Goal: Book appointment/travel/reservation

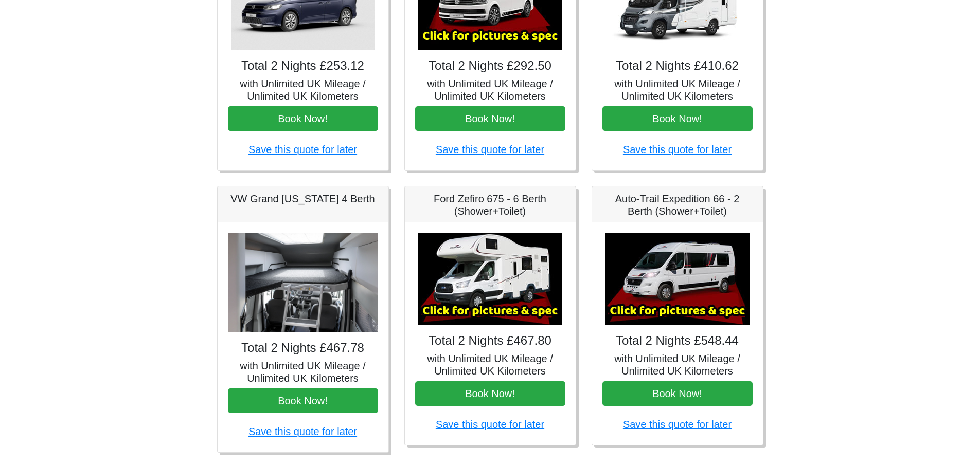
scroll to position [309, 0]
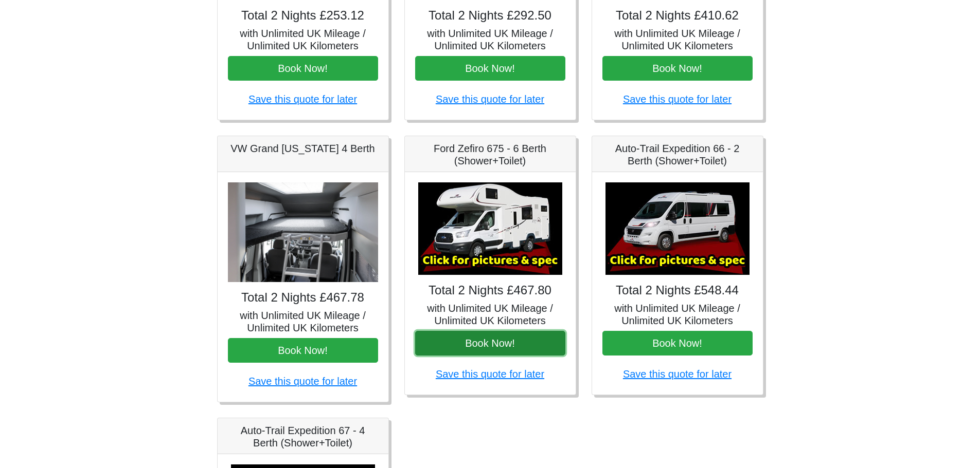
click at [487, 345] on button "Book Now!" at bounding box center [490, 343] width 150 height 25
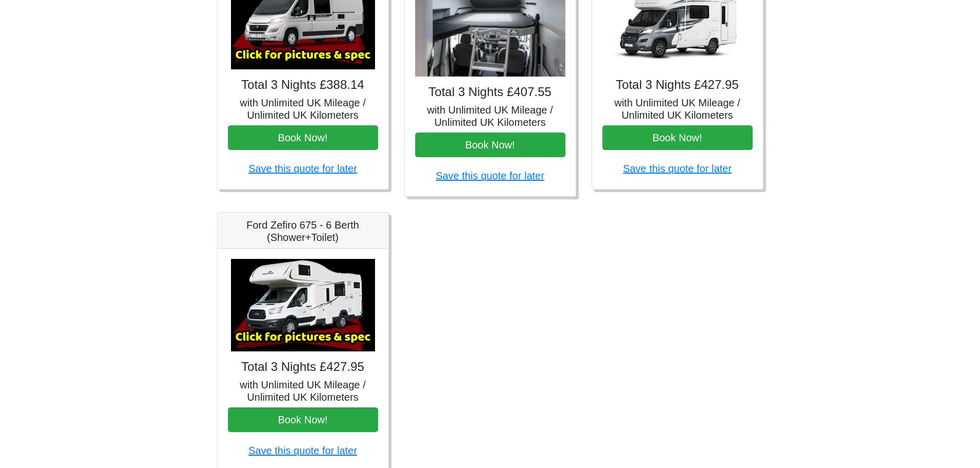
scroll to position [558, 0]
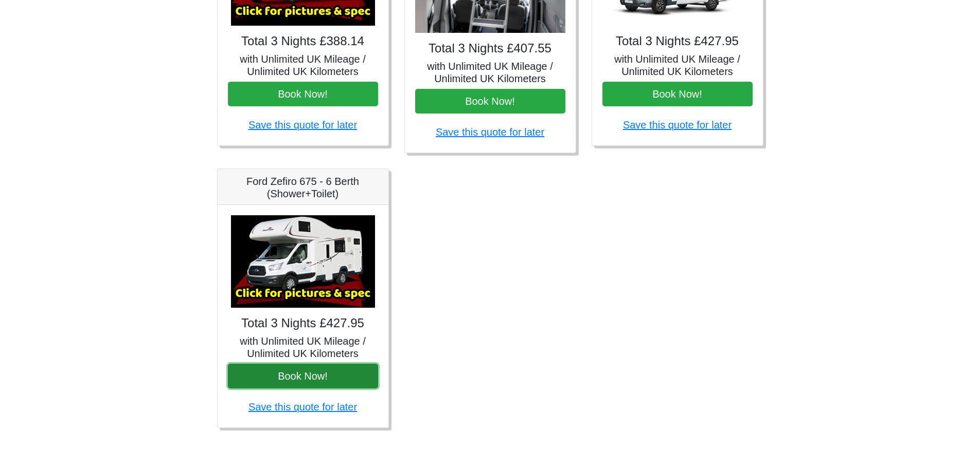
click at [289, 380] on button "Book Now!" at bounding box center [303, 376] width 150 height 25
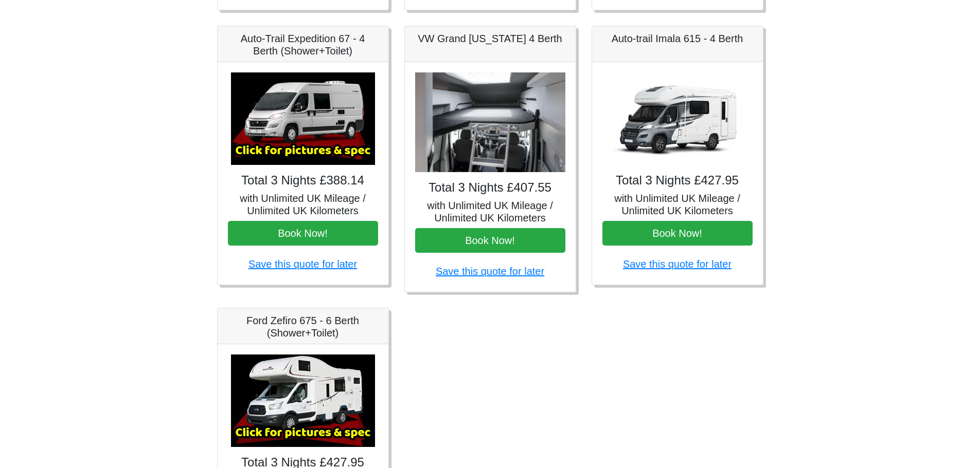
scroll to position [404, 0]
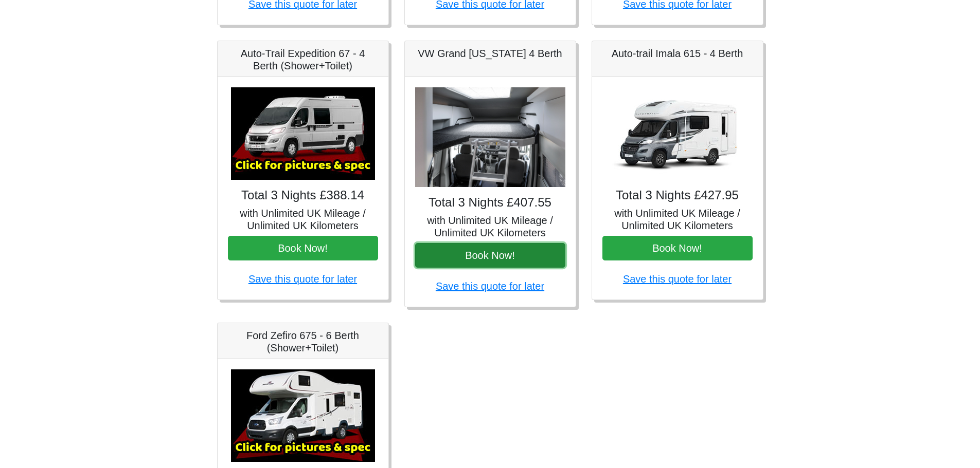
click at [484, 255] on button "Book Now!" at bounding box center [490, 255] width 150 height 25
